Goal: Task Accomplishment & Management: Manage account settings

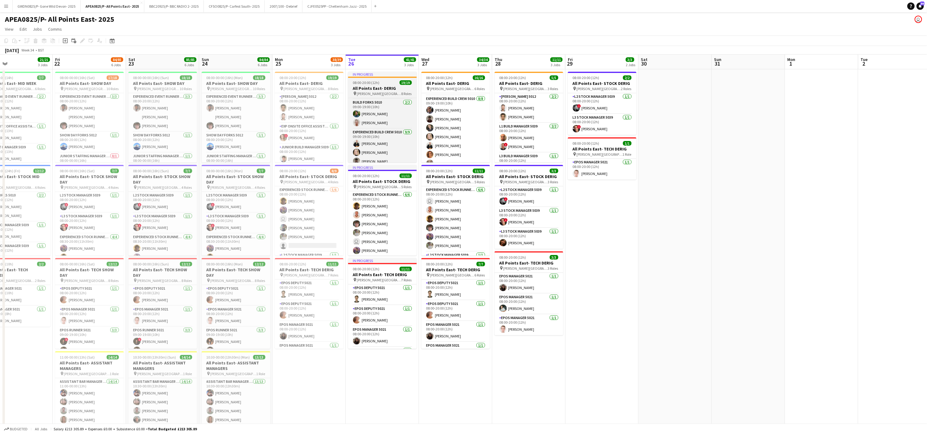
scroll to position [125, 0]
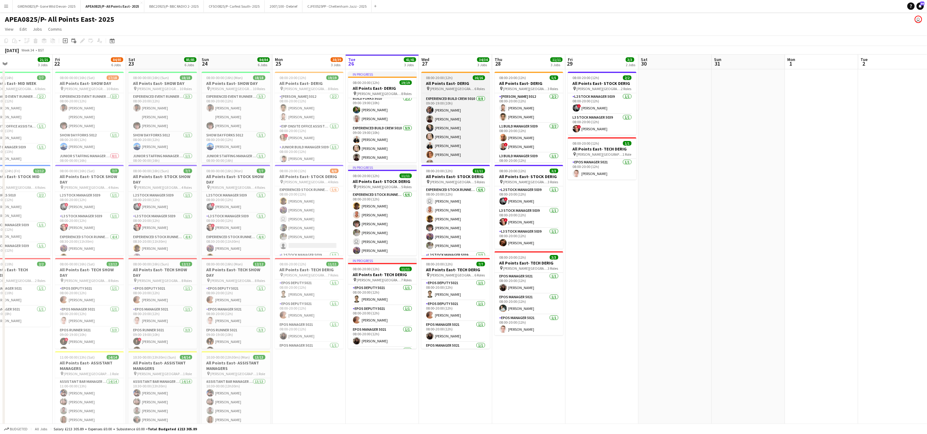
click at [442, 81] on h3 "All Points East- DERIG" at bounding box center [456, 84] width 69 height 6
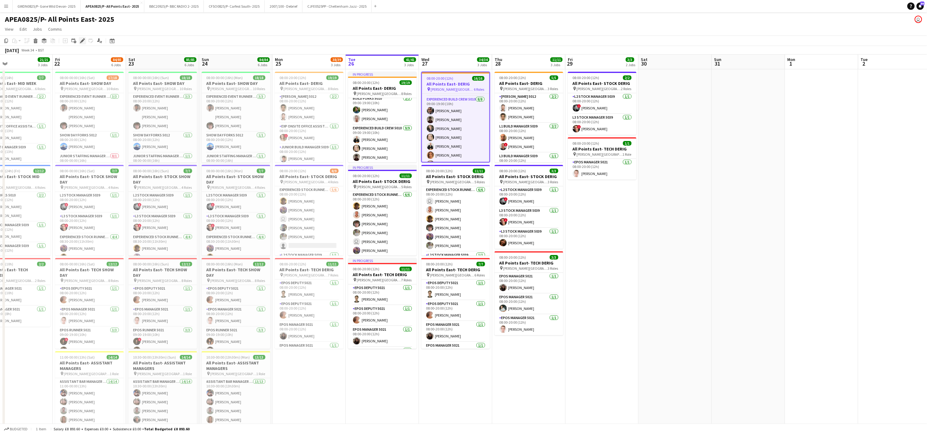
click at [81, 40] on icon "Edit" at bounding box center [82, 40] width 5 height 5
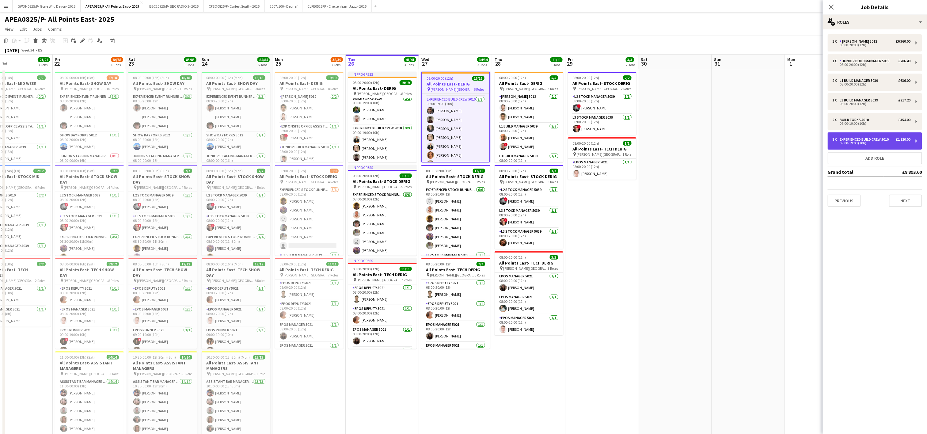
click at [870, 141] on div "Experienced Build Crew 5010" at bounding box center [865, 139] width 51 height 4
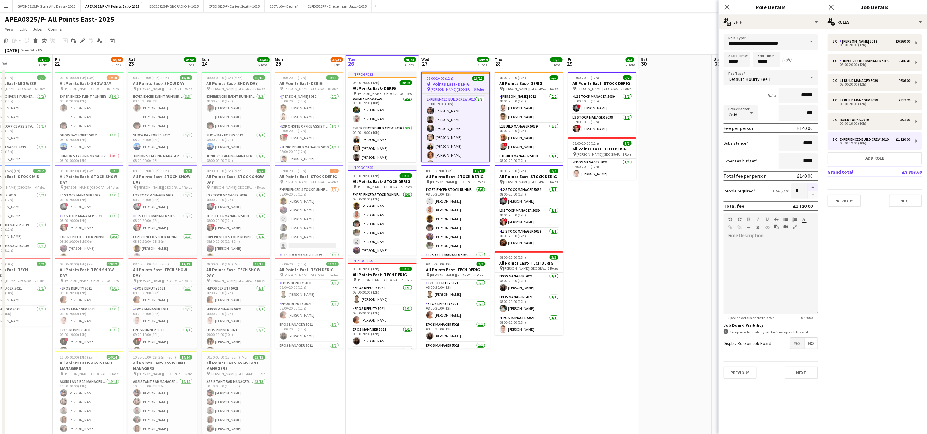
click at [811, 186] on button "button" at bounding box center [813, 187] width 10 height 8
type input "*"
click at [658, 252] on app-date-cell at bounding box center [675, 354] width 73 height 571
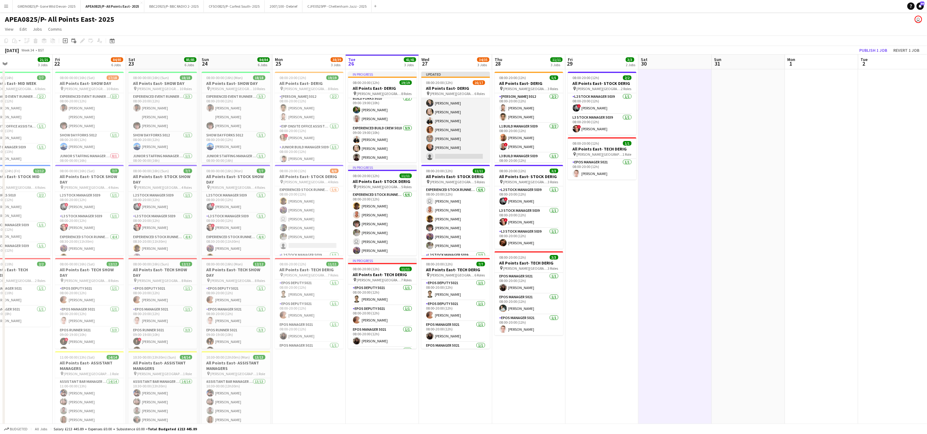
click at [454, 152] on app-card-role "Experienced Build Crew 5010 [DATE] 09:00-19:00 (10h) [PERSON_NAME] [PERSON_NAME…" at bounding box center [456, 117] width 69 height 92
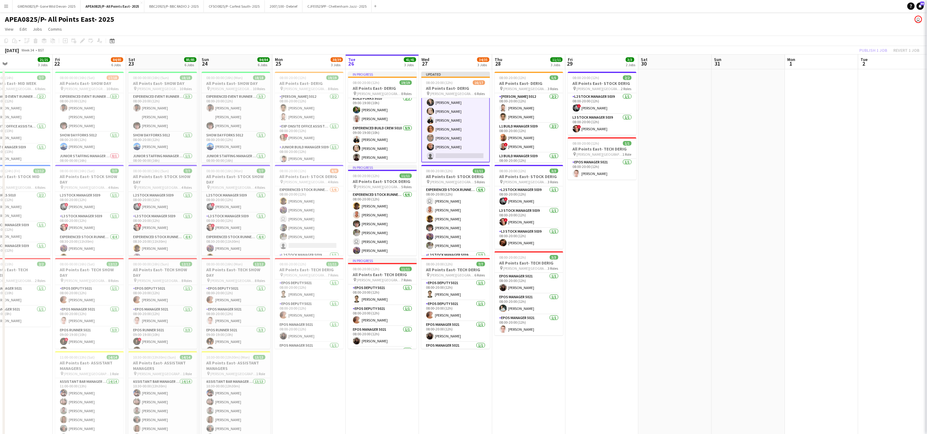
scroll to position [161, 0]
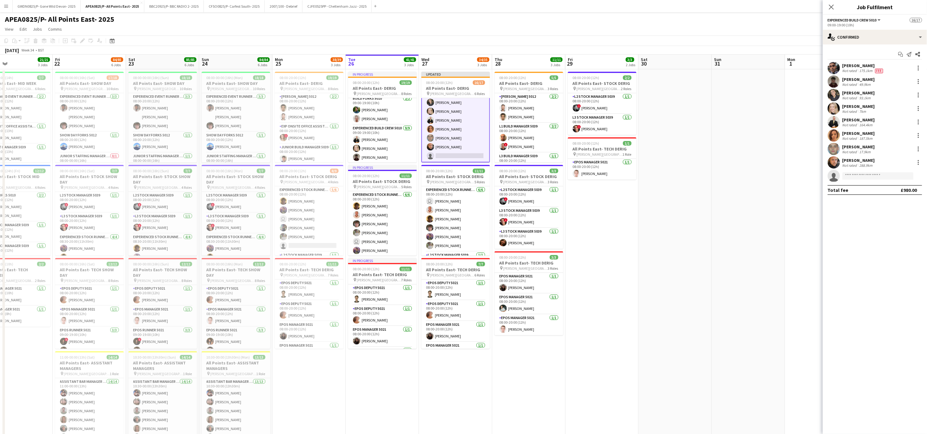
click at [866, 172] on app-invite-slot "single-neutral-actions" at bounding box center [875, 176] width 104 height 12
click at [864, 179] on input at bounding box center [878, 175] width 71 height 7
type input "****"
click at [868, 206] on span "[PERSON_NAME][EMAIL_ADDRESS][PERSON_NAME][DOMAIN_NAME]" at bounding box center [878, 205] width 61 height 5
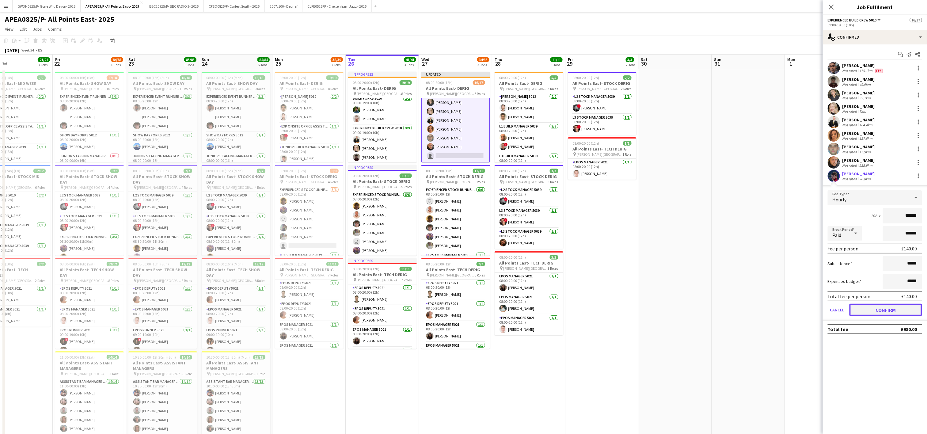
click at [895, 310] on button "Confirm" at bounding box center [886, 310] width 73 height 12
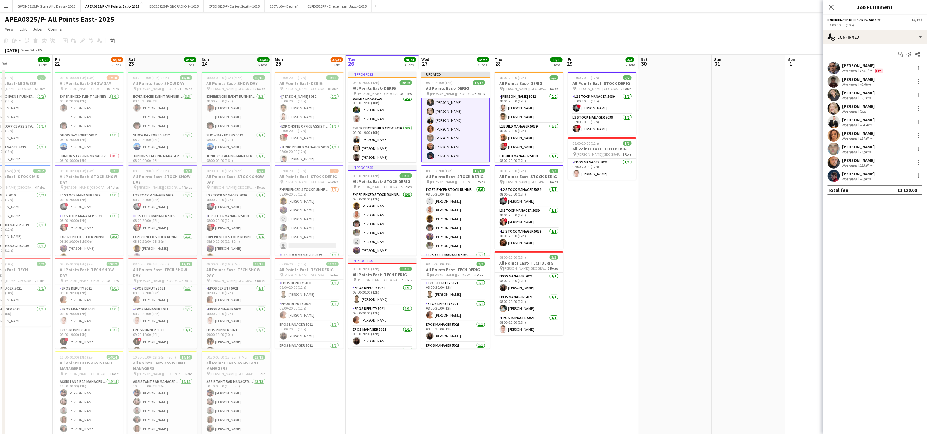
click at [734, 285] on app-date-cell at bounding box center [748, 354] width 73 height 571
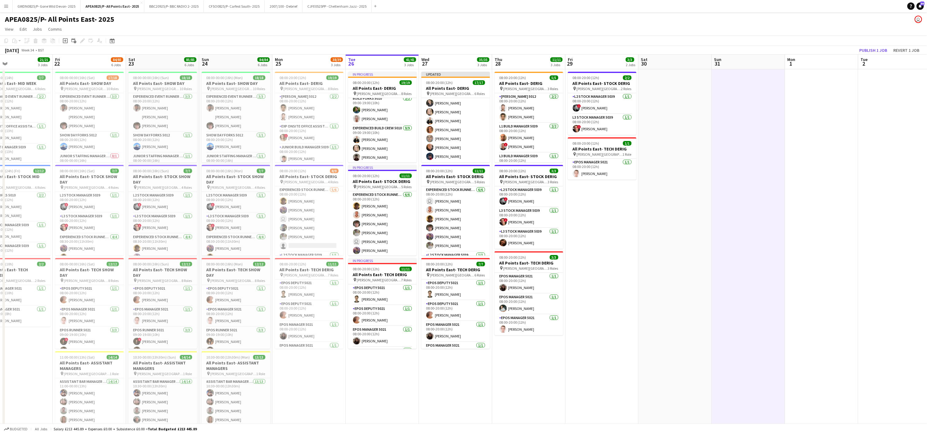
scroll to position [161, 0]
click at [872, 50] on button "Publish 1 job" at bounding box center [873, 50] width 33 height 8
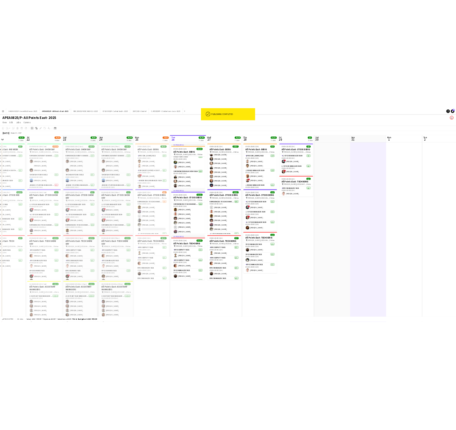
scroll to position [156, 0]
